Goal: Download file/media

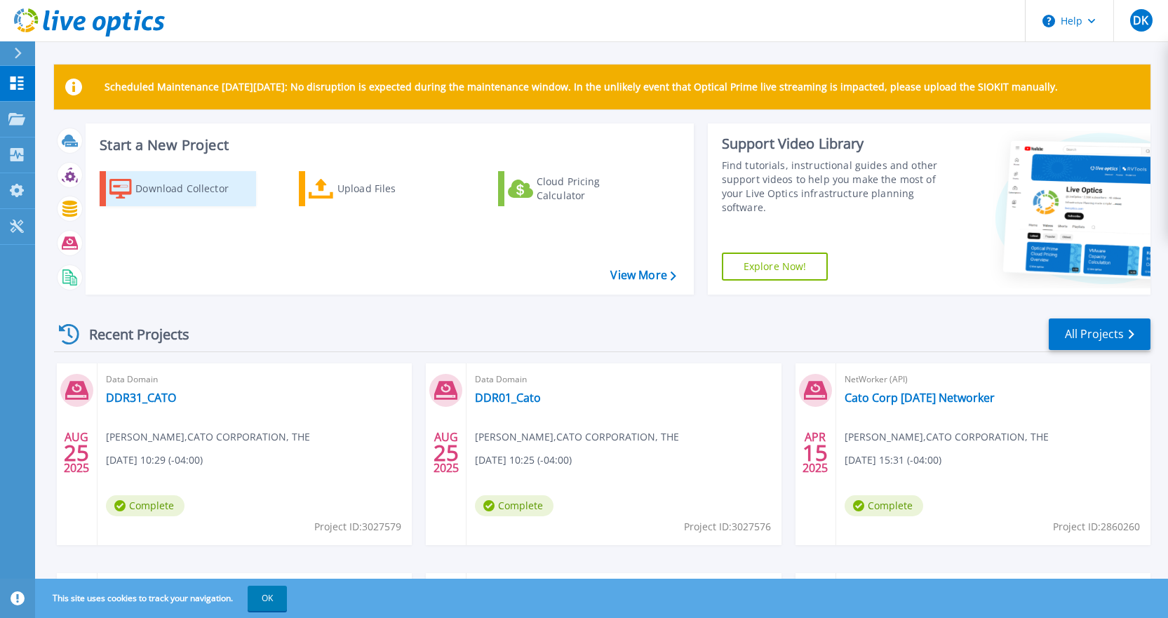
click at [159, 177] on div "Download Collector" at bounding box center [191, 189] width 112 height 28
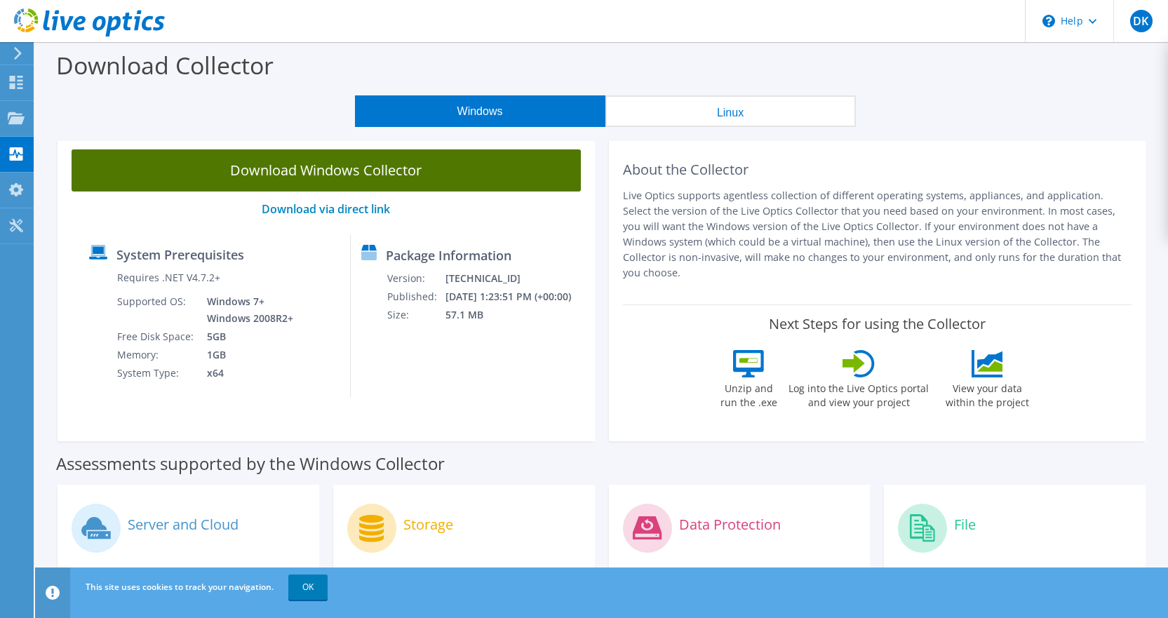
click at [273, 157] on link "Download Windows Collector" at bounding box center [326, 170] width 509 height 42
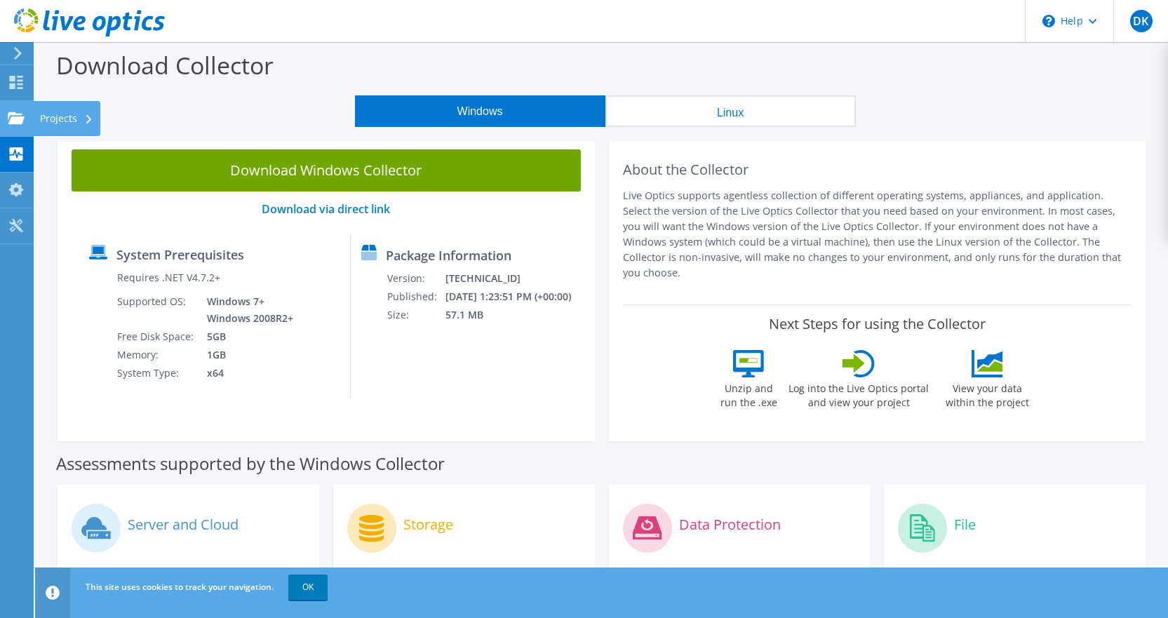
click at [13, 115] on icon at bounding box center [16, 118] width 17 height 13
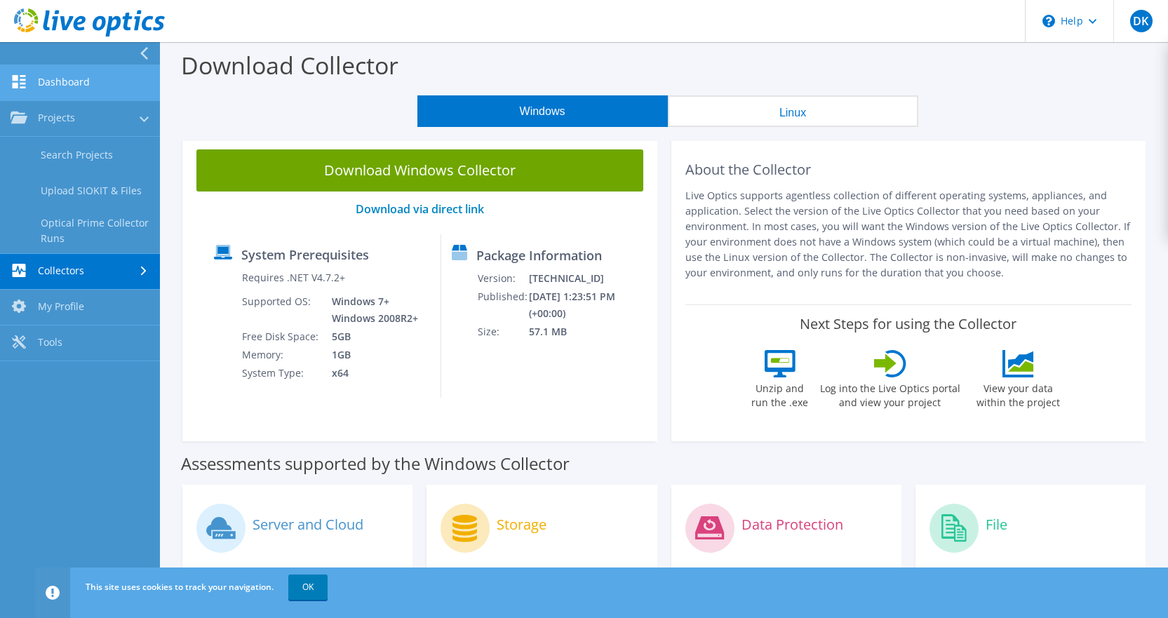
click at [55, 79] on link "Dashboard" at bounding box center [80, 83] width 160 height 36
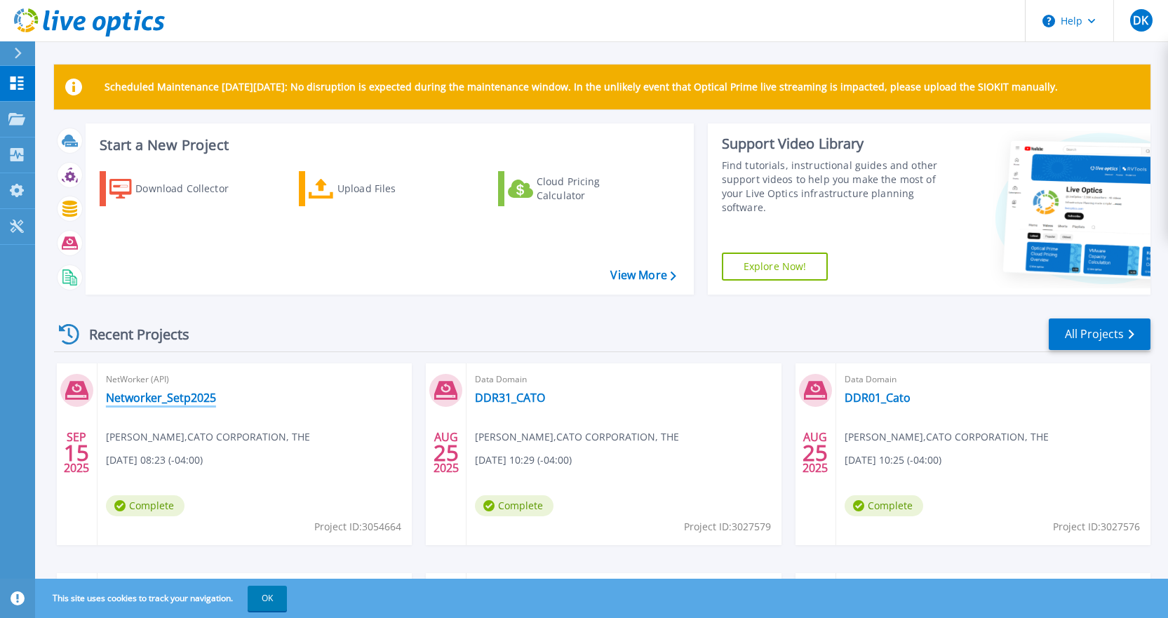
click at [159, 392] on link "Networker_Setp2025" at bounding box center [161, 398] width 110 height 14
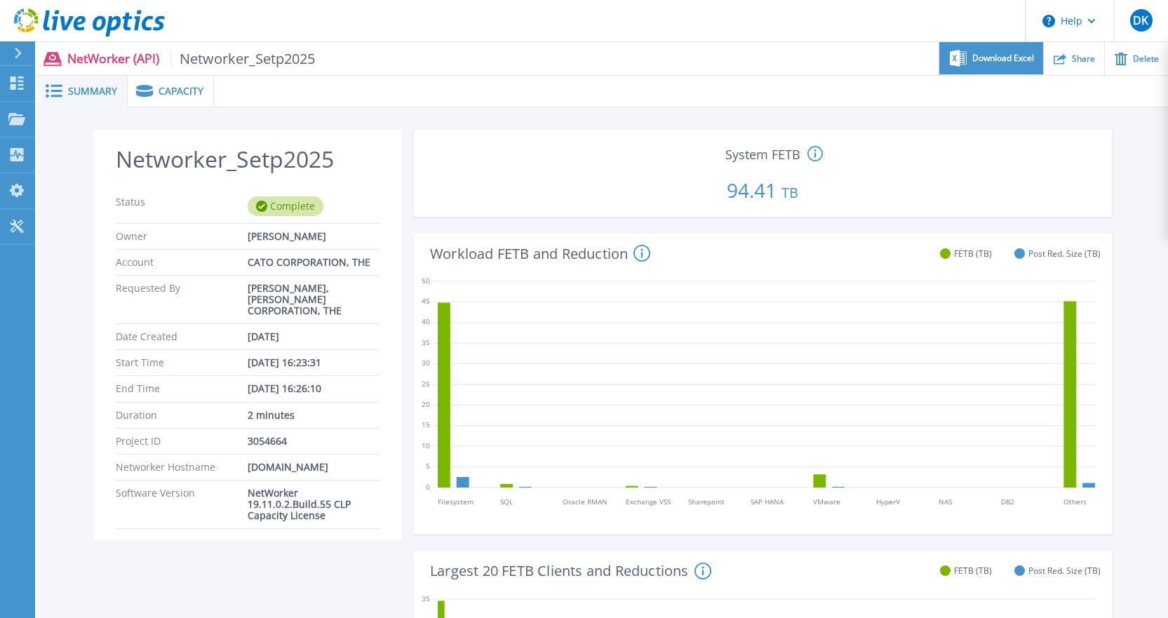
click at [984, 58] on span "Download Excel" at bounding box center [1003, 58] width 62 height 8
click at [202, 92] on div "Capacity" at bounding box center [171, 92] width 86 height 32
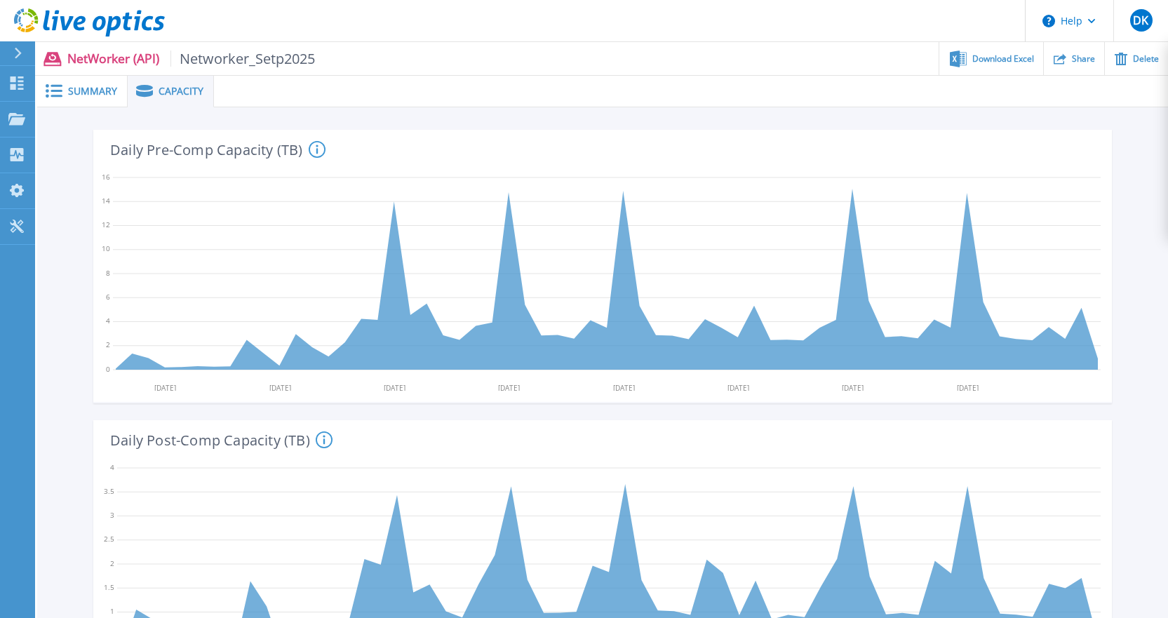
click at [85, 91] on span "Summary" at bounding box center [92, 91] width 49 height 10
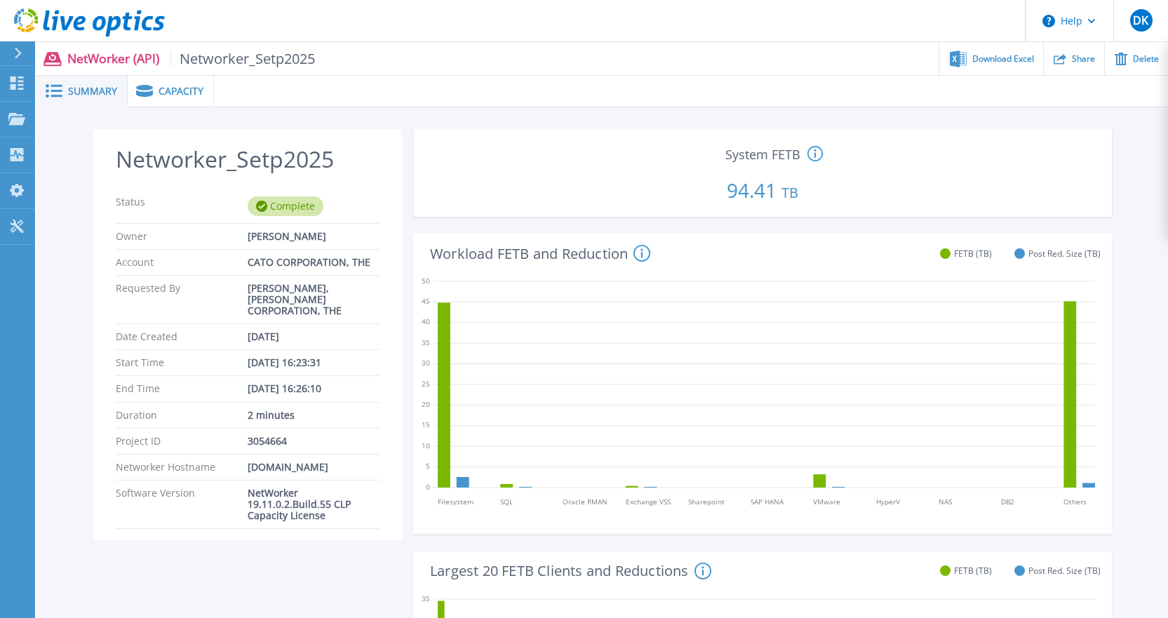
click at [815, 150] on icon at bounding box center [815, 153] width 2 height 8
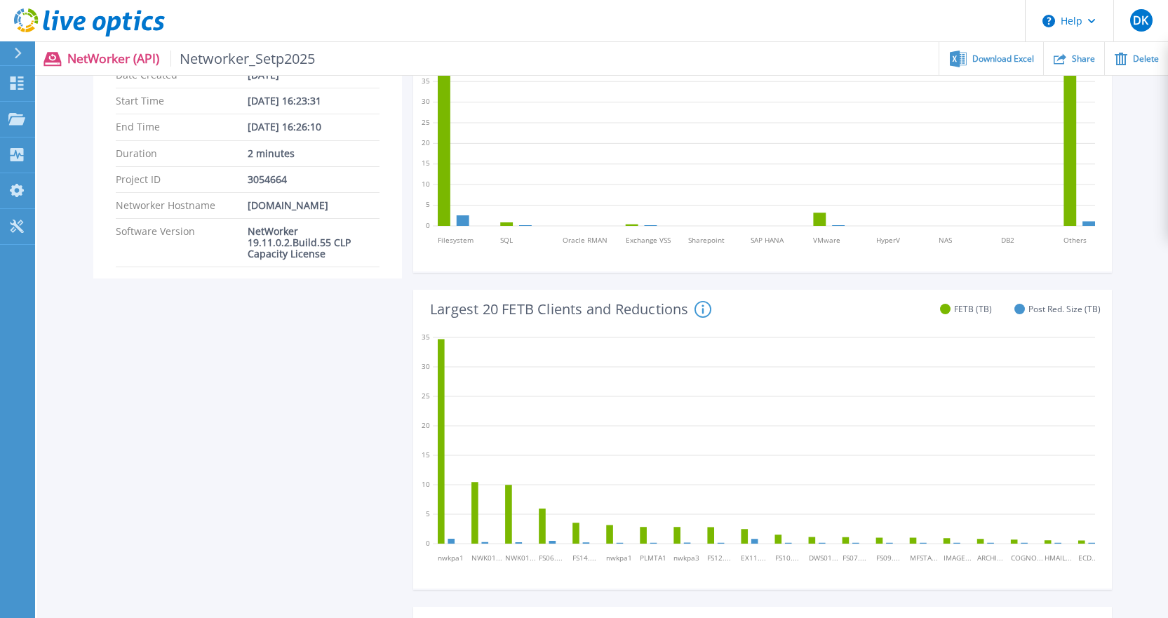
scroll to position [421, 0]
